Goal: Task Accomplishment & Management: Use online tool/utility

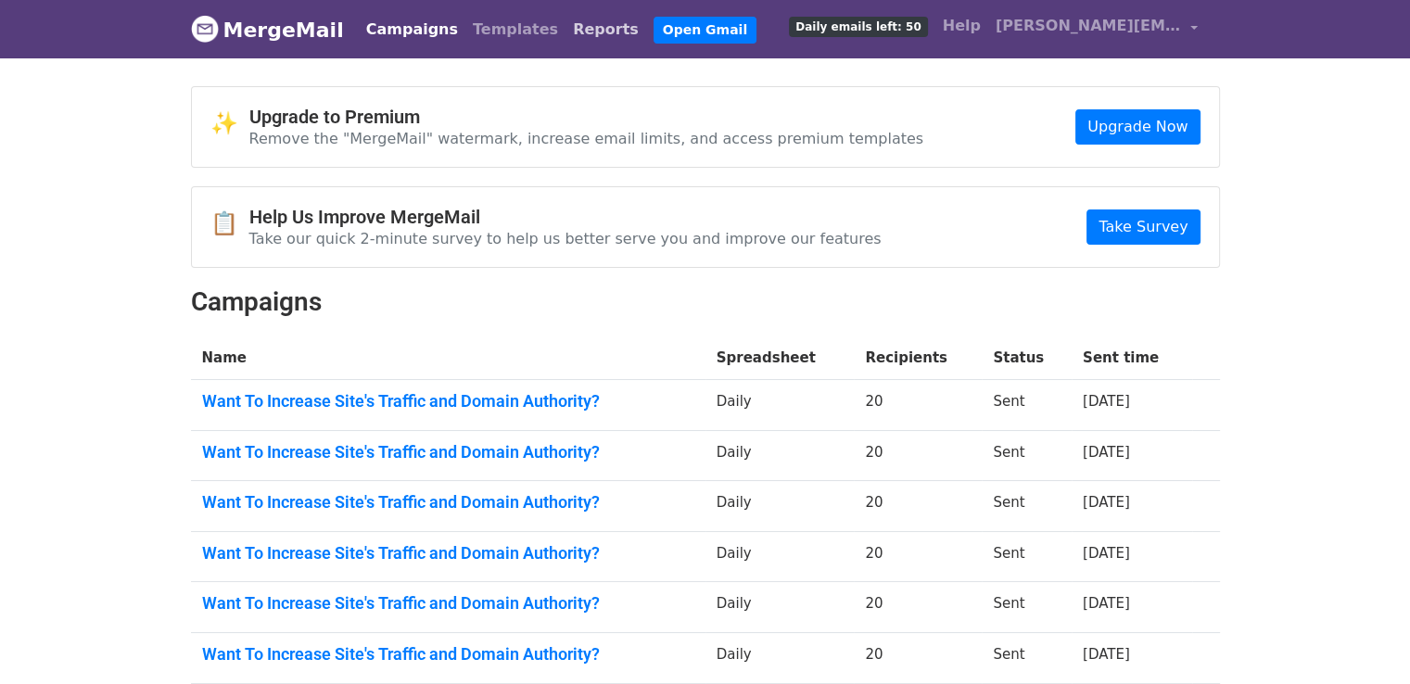
click at [566, 32] on link "Reports" at bounding box center [606, 29] width 81 height 37
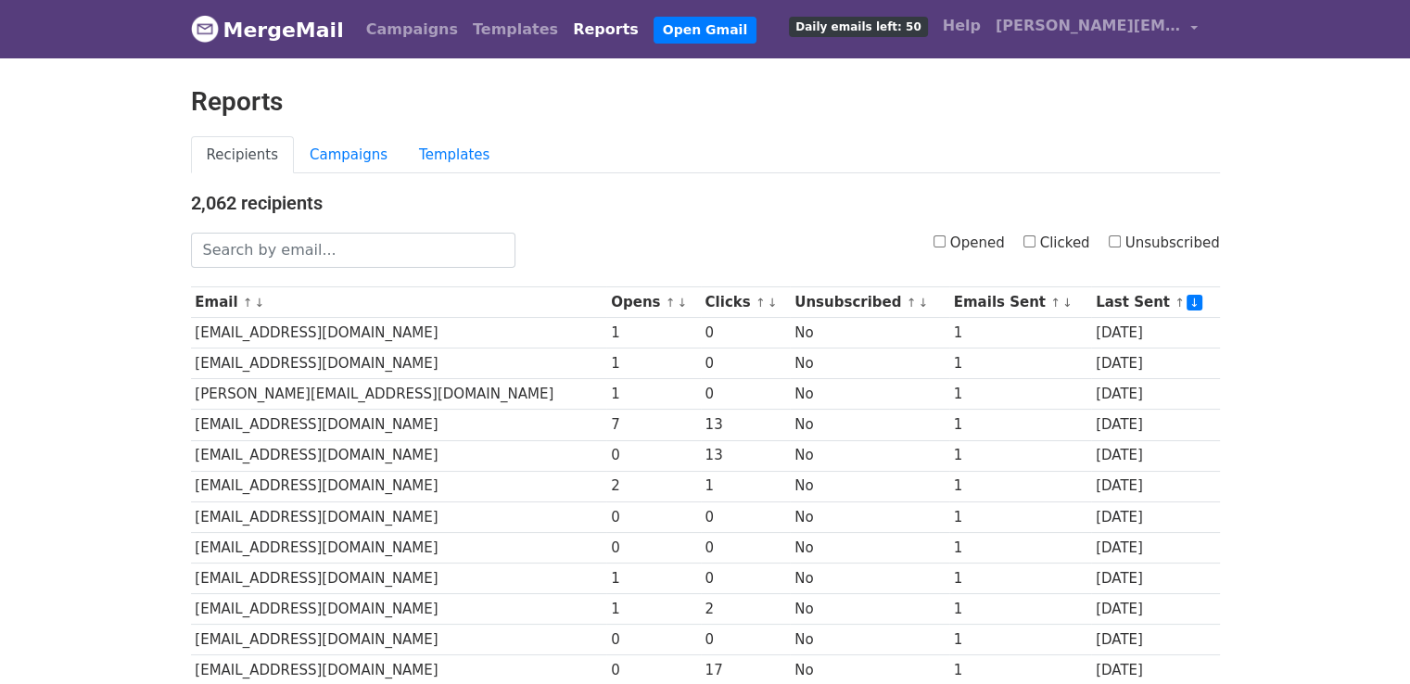
click at [957, 238] on label "Opened" at bounding box center [969, 243] width 71 height 21
click at [946, 238] on input "Opened" at bounding box center [940, 241] width 12 height 12
click at [946, 241] on input "Opened" at bounding box center [940, 241] width 12 height 12
click at [946, 242] on input "Opened" at bounding box center [940, 241] width 12 height 12
click at [946, 235] on input "Opened" at bounding box center [940, 241] width 12 height 12
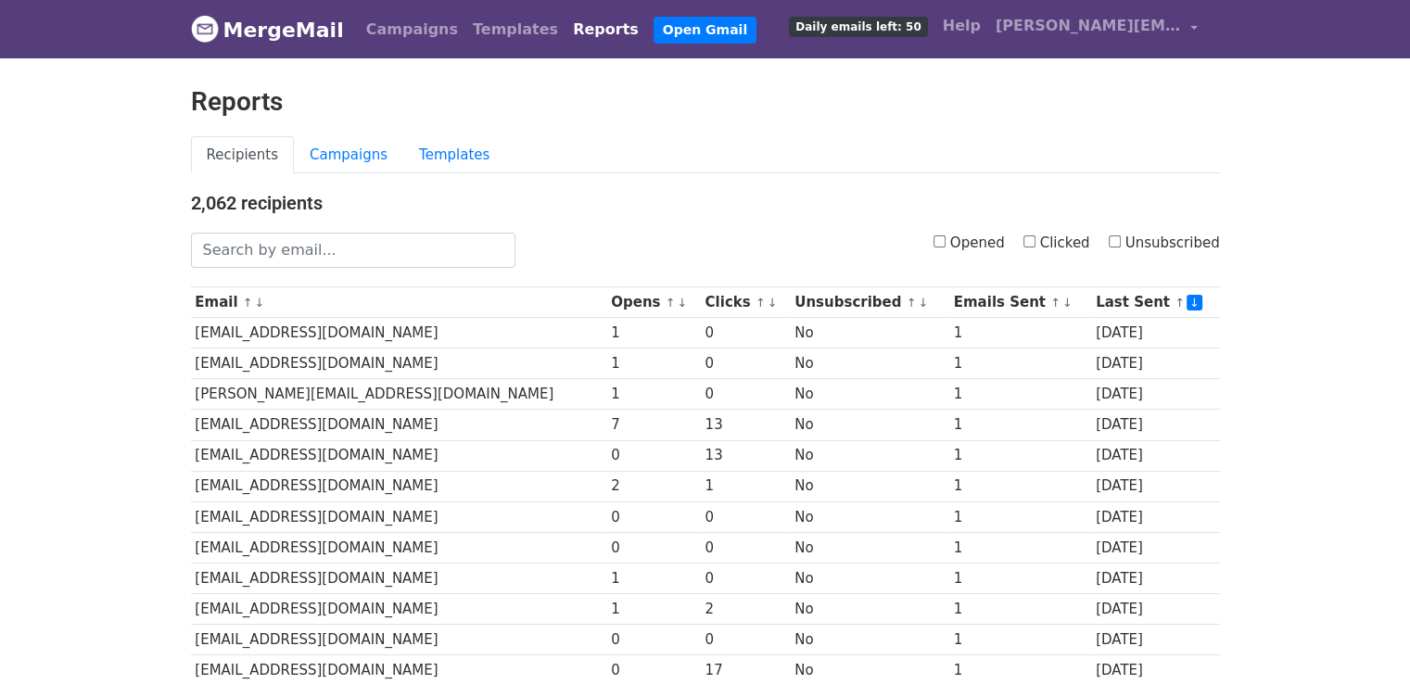
click at [946, 235] on input "Opened" at bounding box center [940, 241] width 12 height 12
click at [946, 239] on input "Opened" at bounding box center [940, 241] width 12 height 12
checkbox input "true"
click at [946, 238] on input "Opened" at bounding box center [940, 241] width 12 height 12
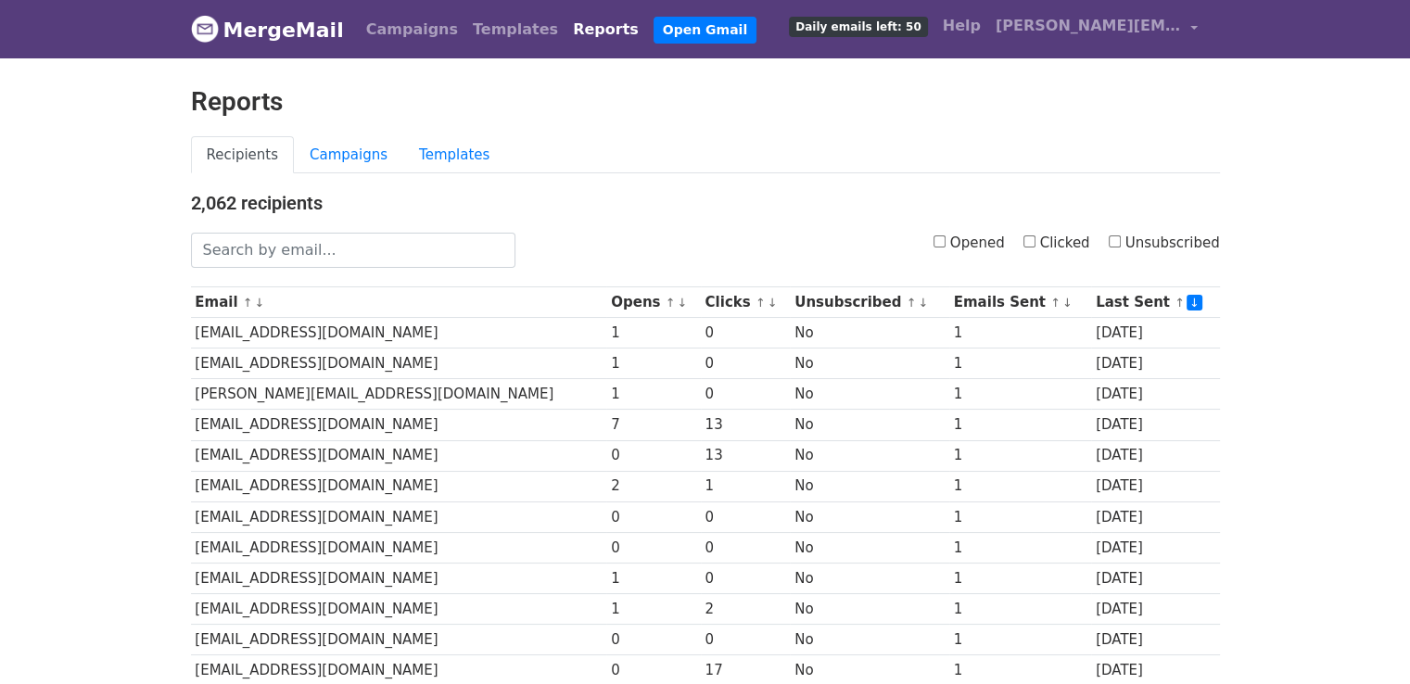
checkbox input "true"
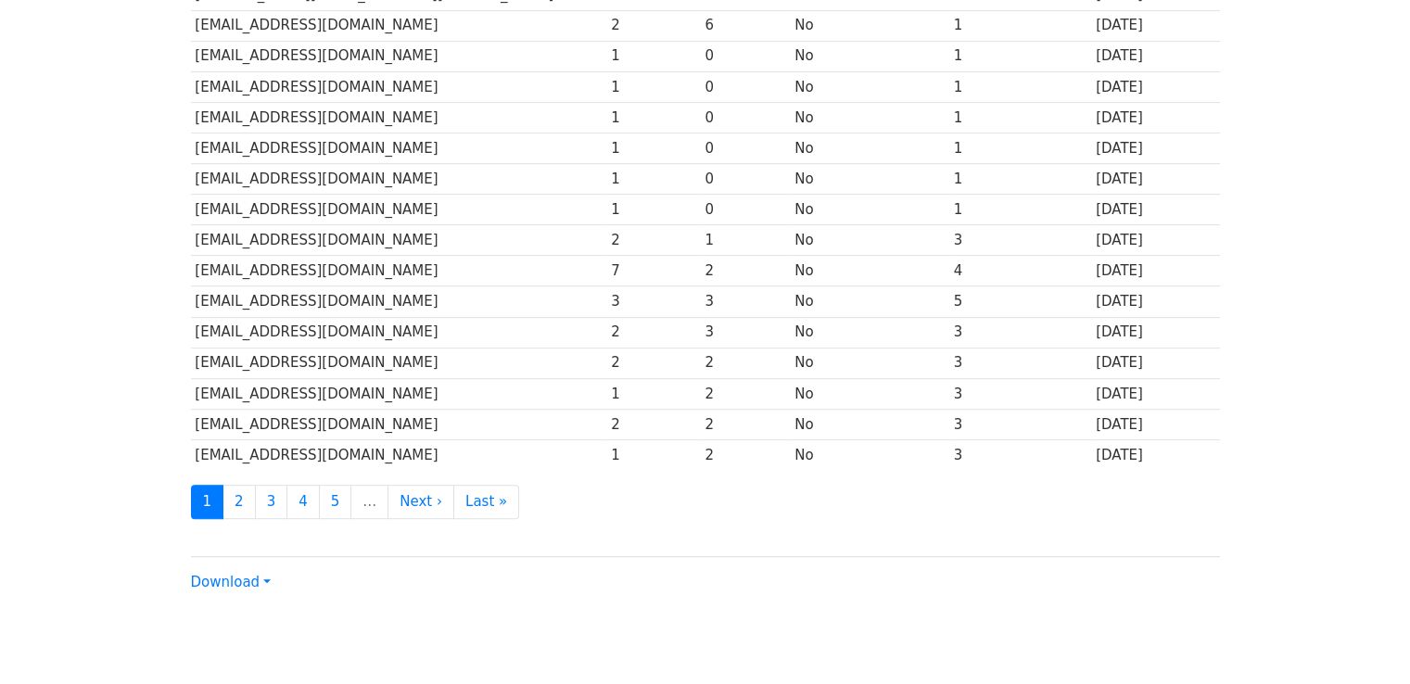
scroll to position [819, 0]
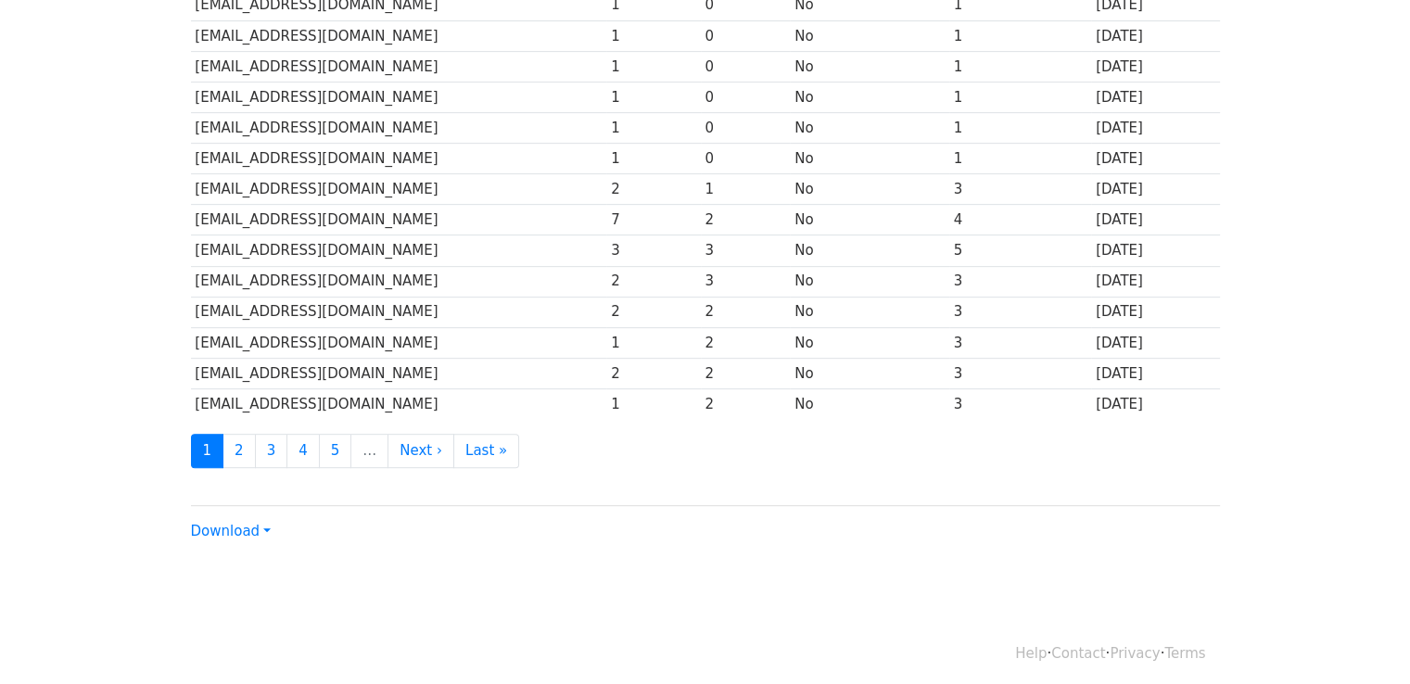
click at [267, 515] on div "Download CSV Excel" at bounding box center [705, 523] width 1029 height 37
click at [260, 523] on link "Download" at bounding box center [231, 531] width 80 height 17
click at [271, 586] on link "Excel" at bounding box center [265, 596] width 146 height 30
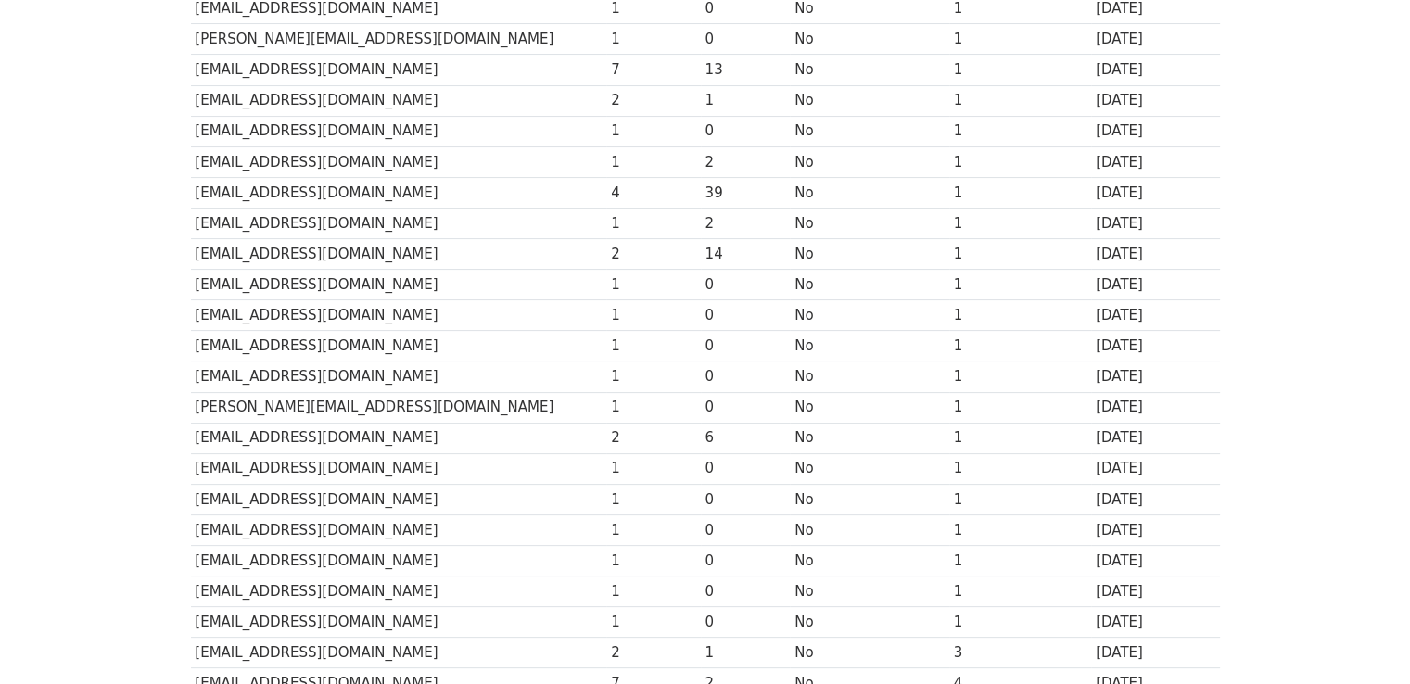
scroll to position [0, 0]
